Goal: Task Accomplishment & Management: Manage account settings

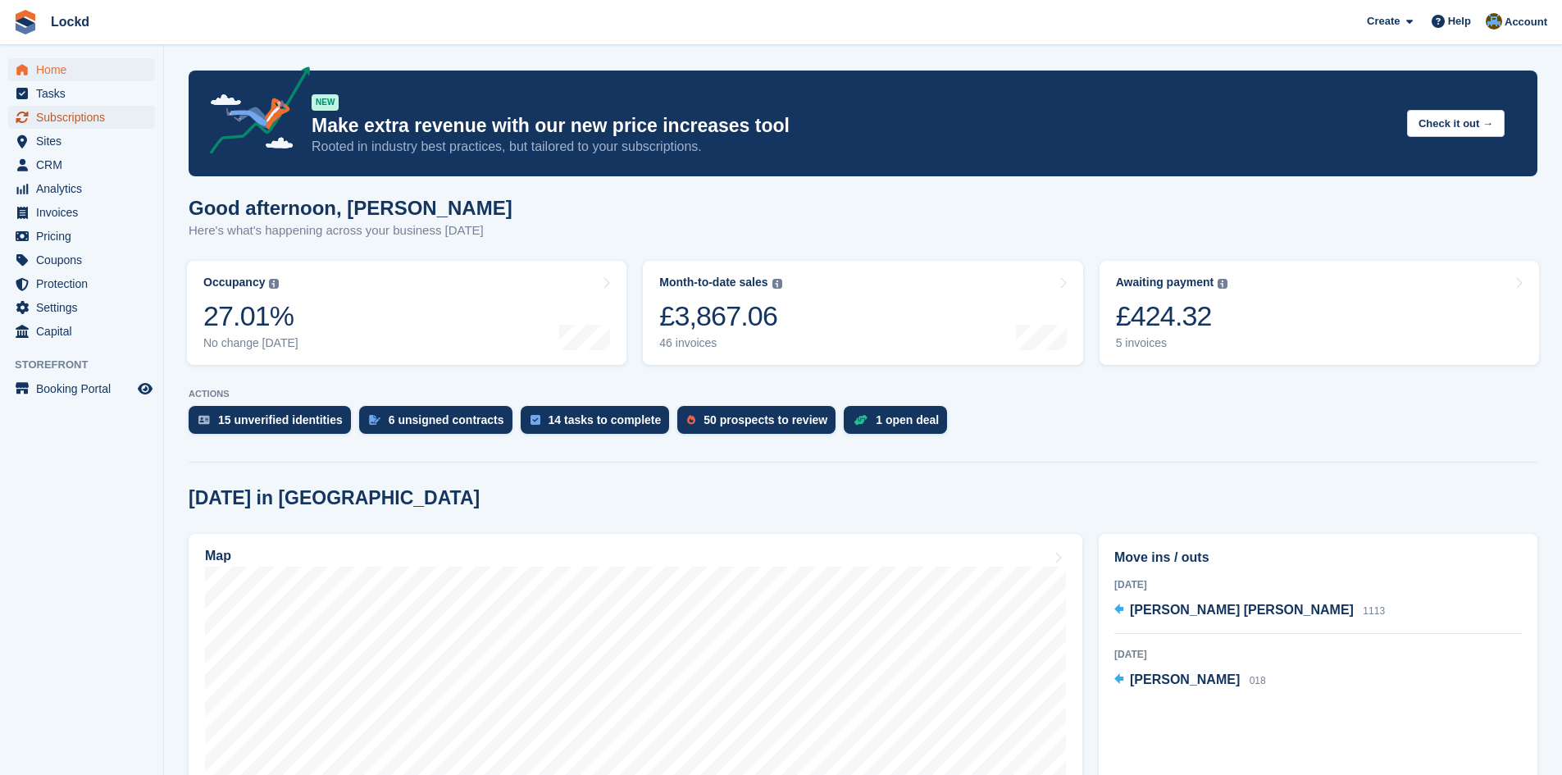
click at [62, 114] on span "Subscriptions" at bounding box center [85, 117] width 98 height 23
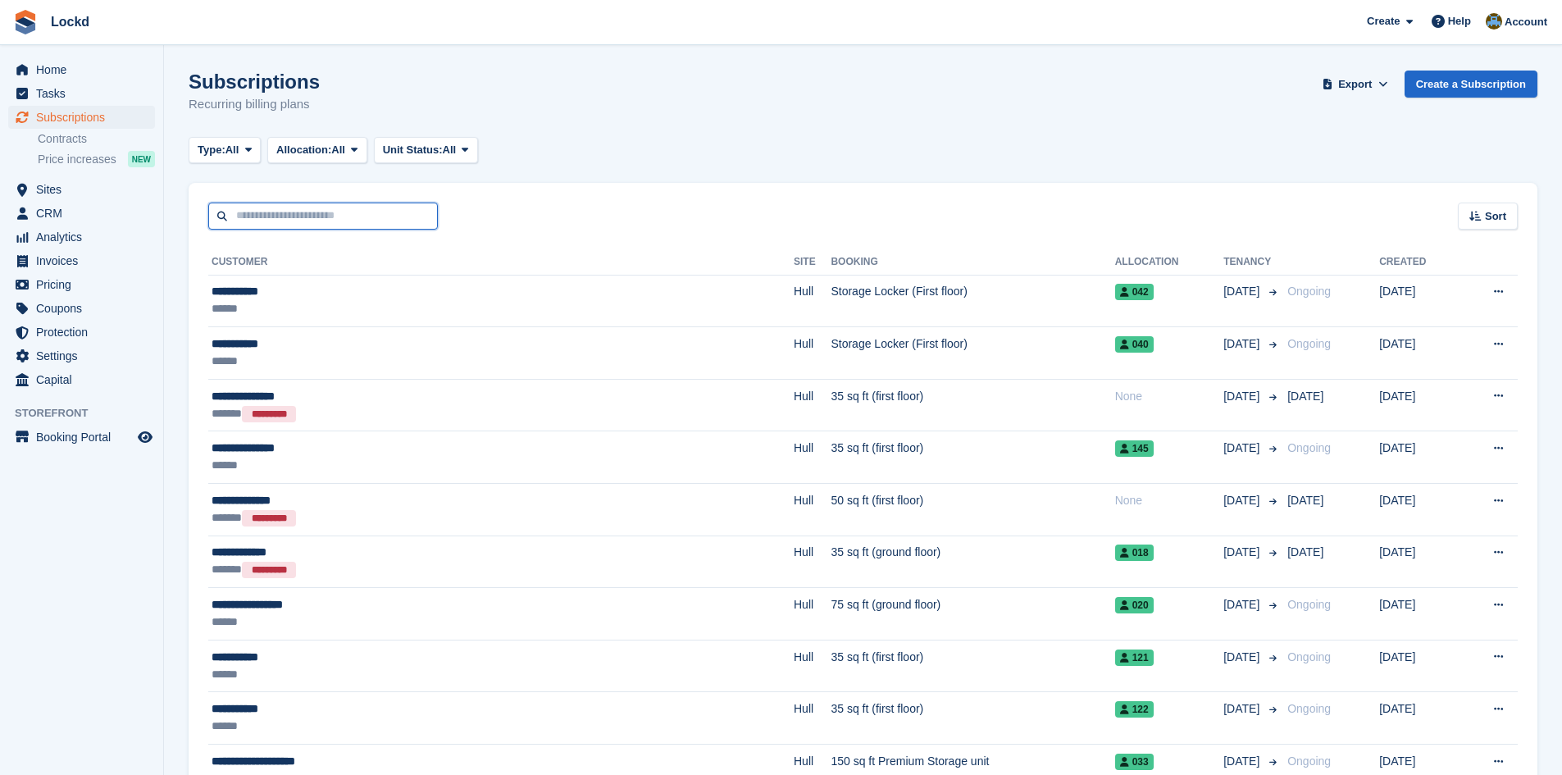
click at [285, 221] on input "text" at bounding box center [323, 216] width 230 height 27
type input "*******"
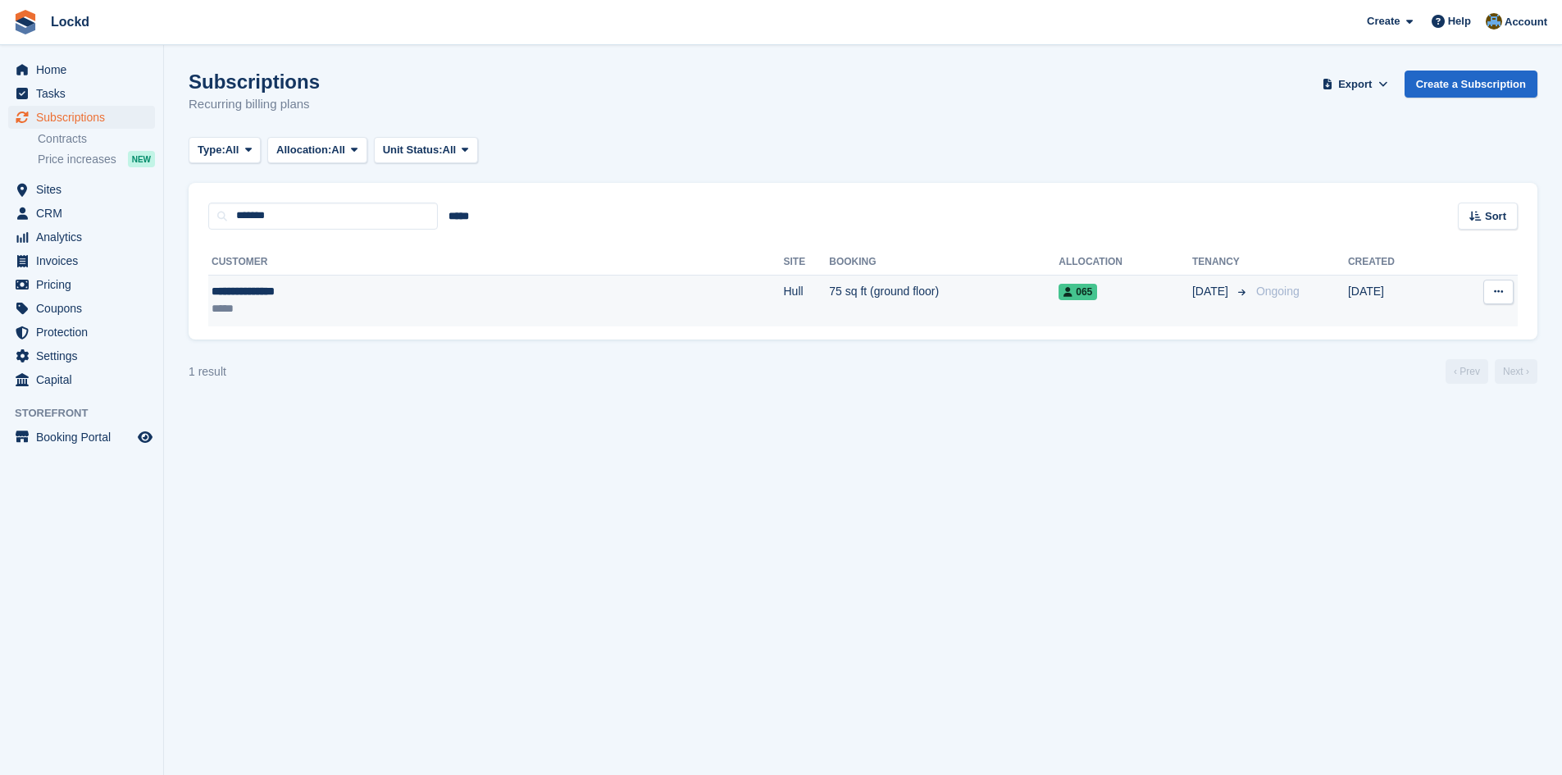
click at [1348, 290] on td "[DATE]" at bounding box center [1397, 301] width 98 height 52
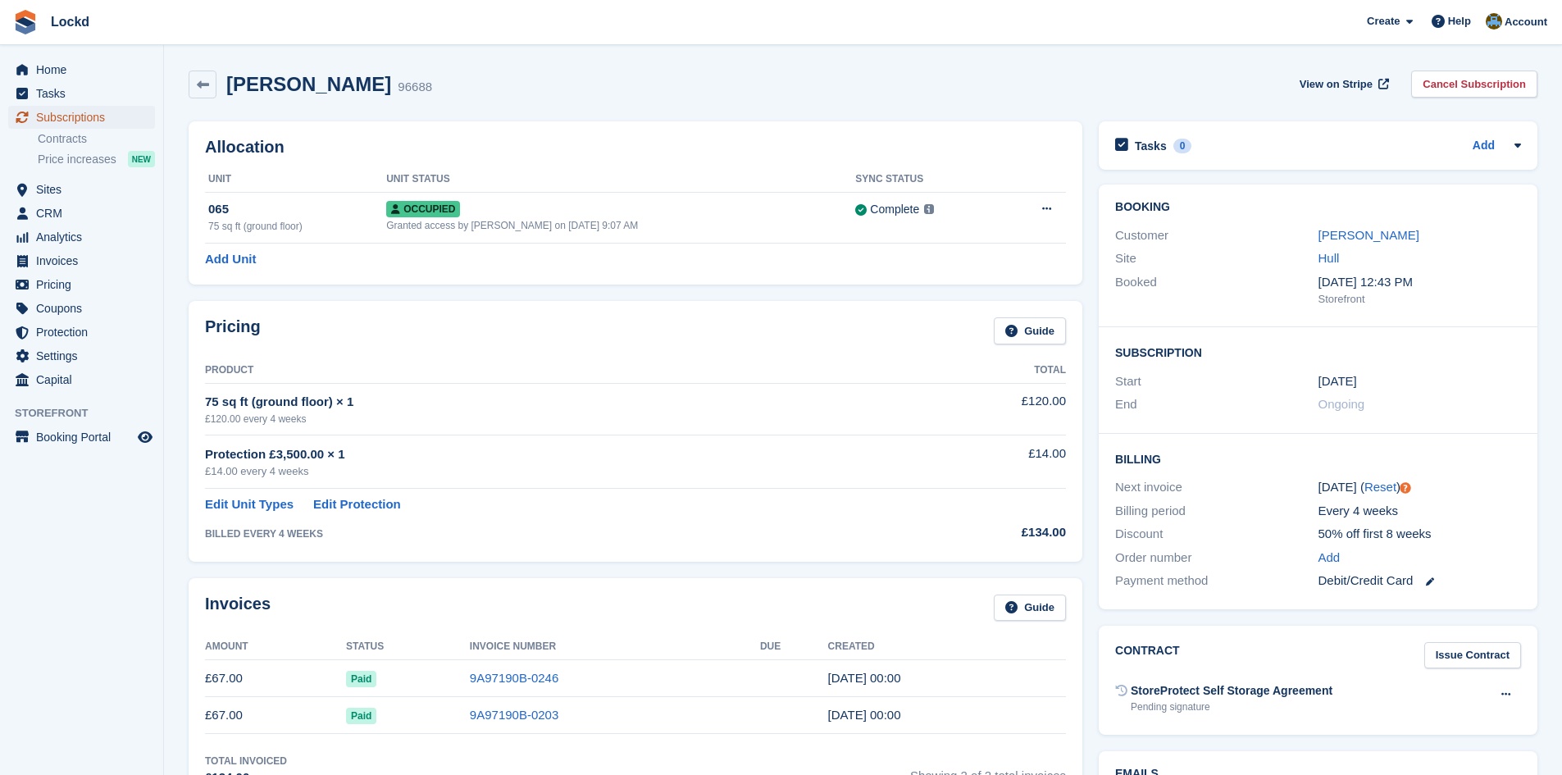
click at [57, 110] on span "Subscriptions" at bounding box center [85, 117] width 98 height 23
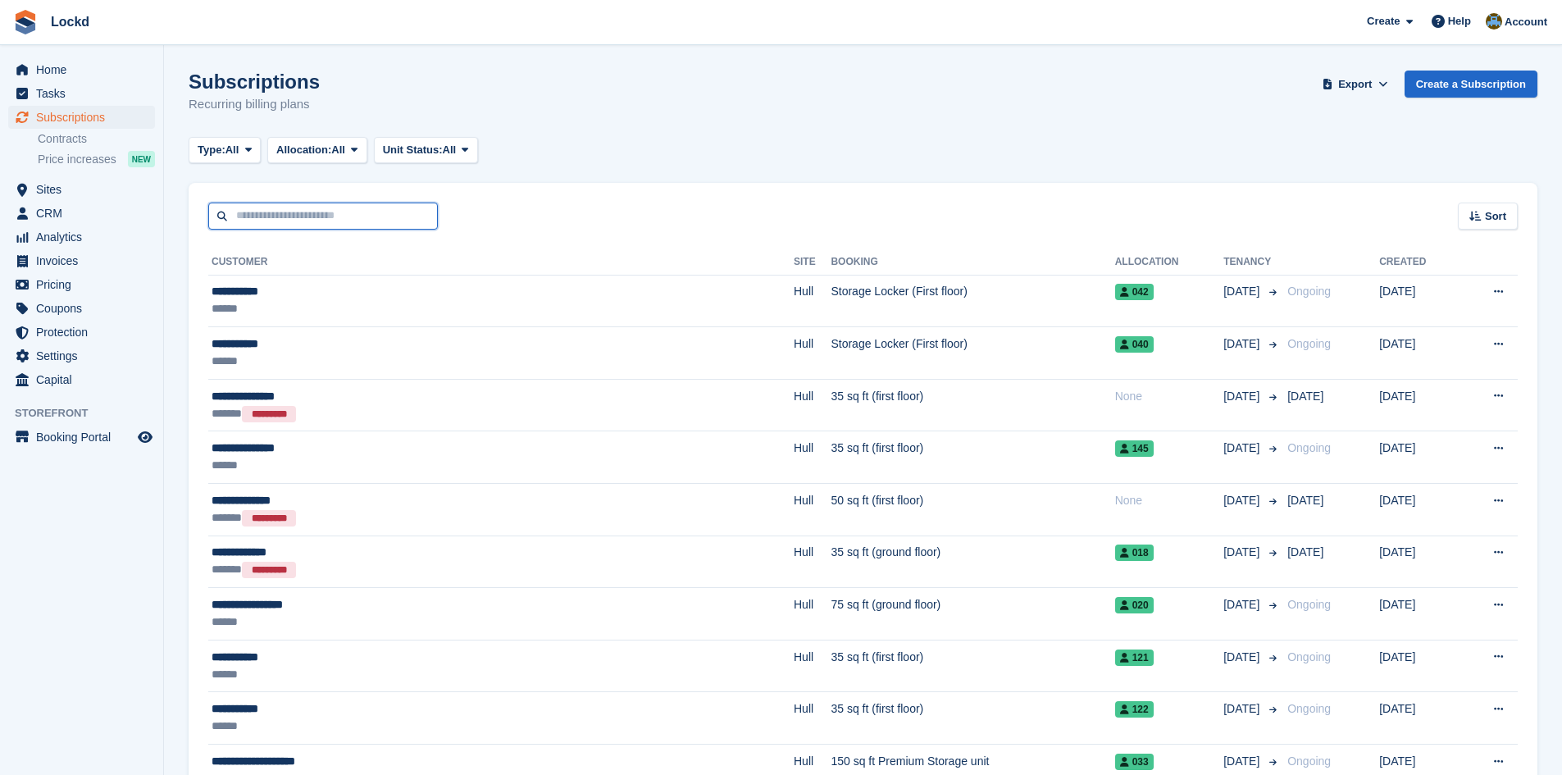
click at [263, 221] on input "text" at bounding box center [323, 216] width 230 height 27
type input "*******"
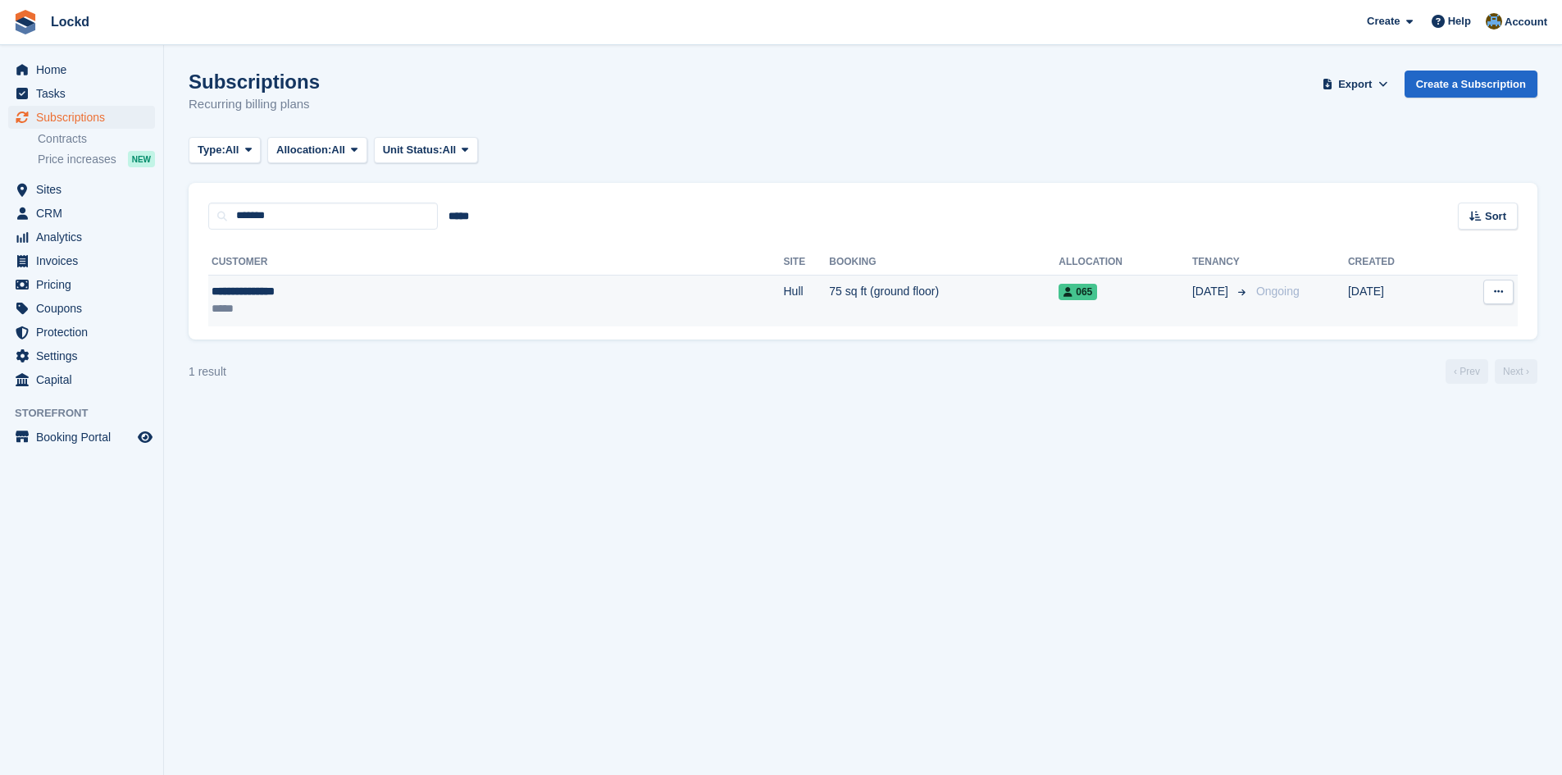
click at [1446, 294] on td "View customer Issue contract Cancel subscription" at bounding box center [1482, 301] width 72 height 52
click at [829, 295] on td "75 sq ft (ground floor)" at bounding box center [944, 301] width 230 height 52
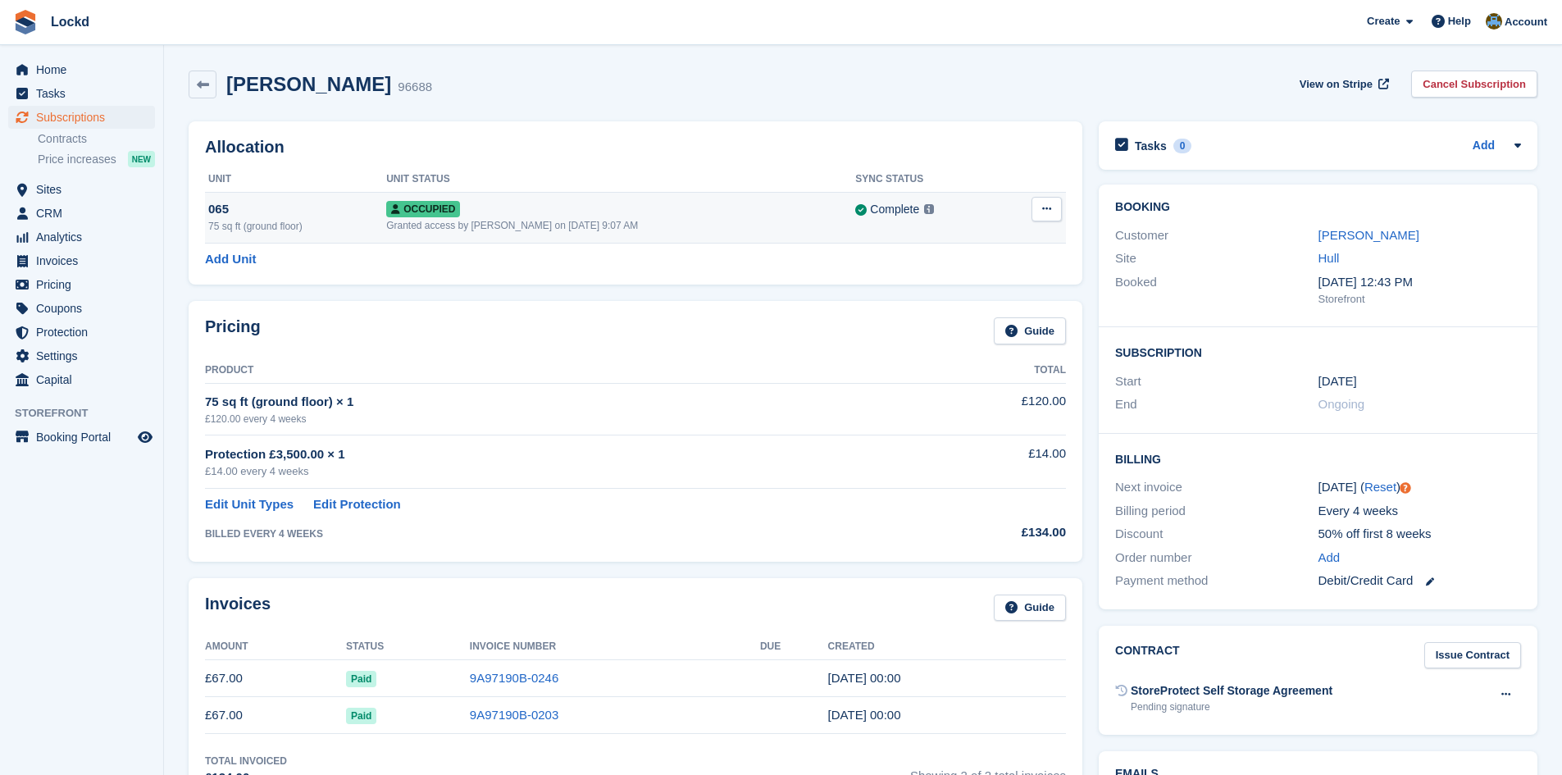
click at [1046, 206] on icon at bounding box center [1046, 208] width 9 height 11
click at [991, 132] on div "Allocation Unit Unit Status Sync Status 065 75 sq ft (ground floor) Occupied Gr…" at bounding box center [636, 202] width 894 height 163
click at [1333, 84] on span "View on Stripe" at bounding box center [1336, 84] width 73 height 16
